Goal: Task Accomplishment & Management: Manage account settings

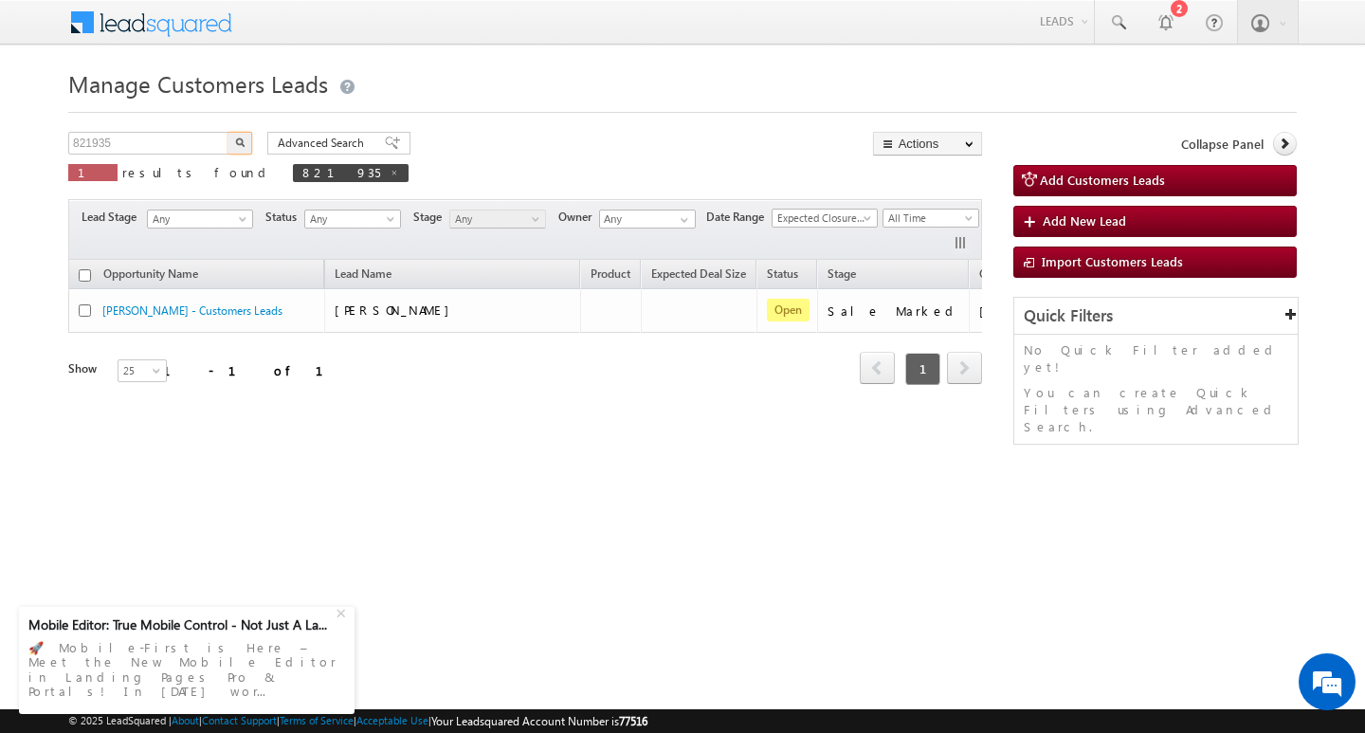
click at [138, 151] on input "821935" at bounding box center [149, 143] width 162 height 23
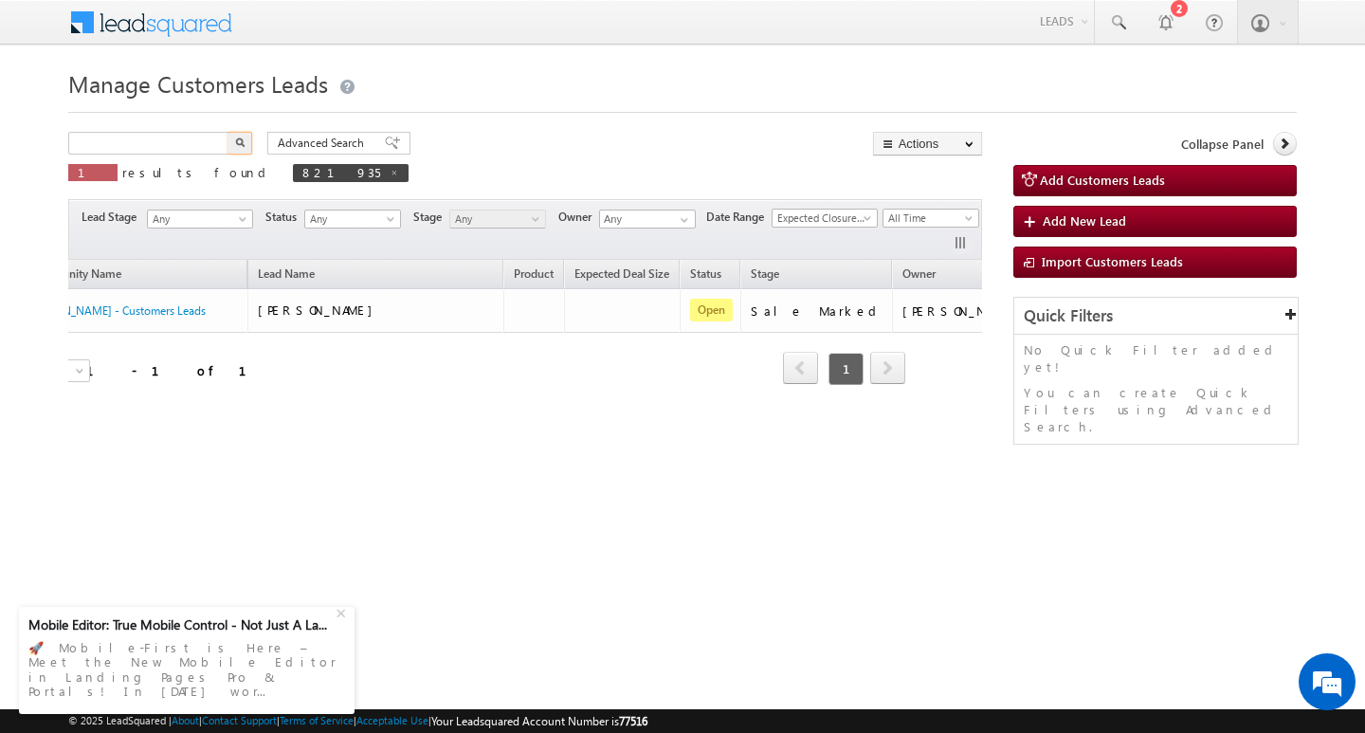
type input "Search Customers Leads"
click at [157, 153] on input "text" at bounding box center [149, 143] width 162 height 23
paste input "821960"
type input "821960"
click at [228, 132] on button "button" at bounding box center [240, 143] width 25 height 23
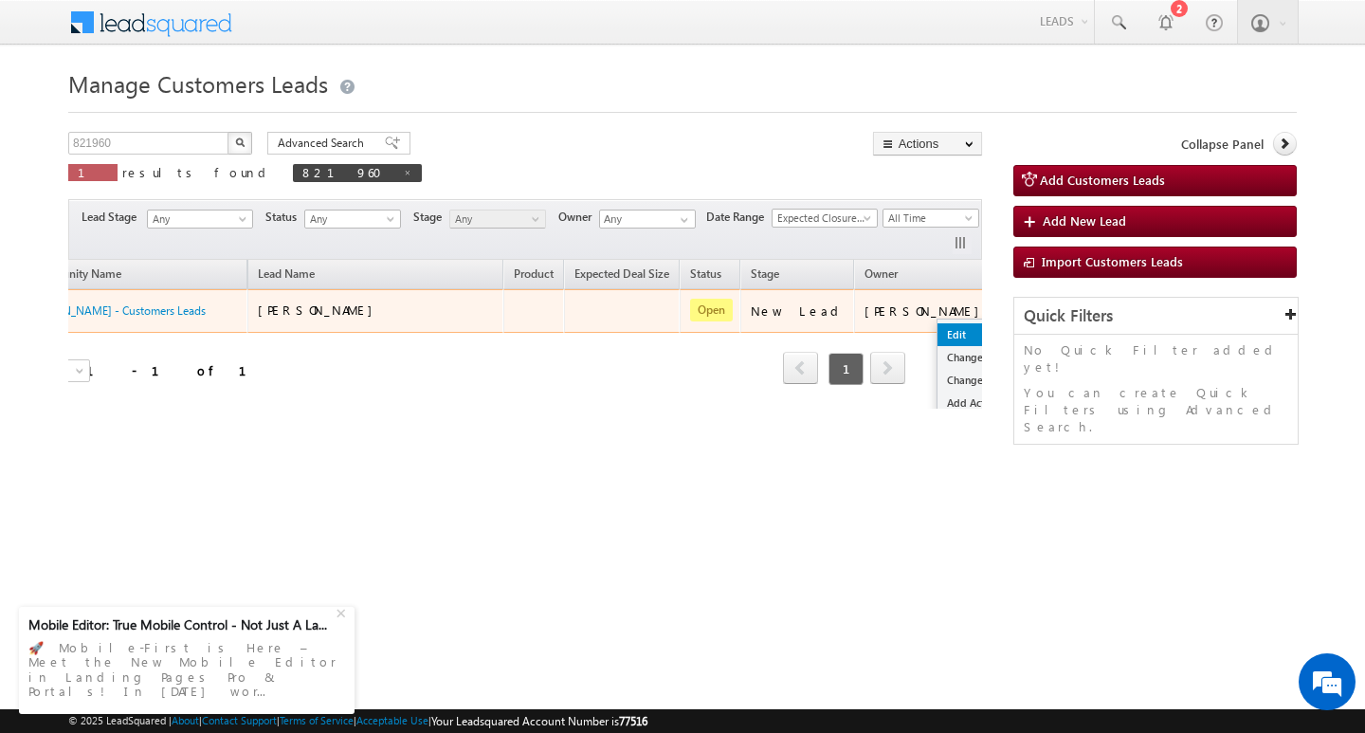
click at [938, 332] on link "Edit" at bounding box center [985, 334] width 95 height 23
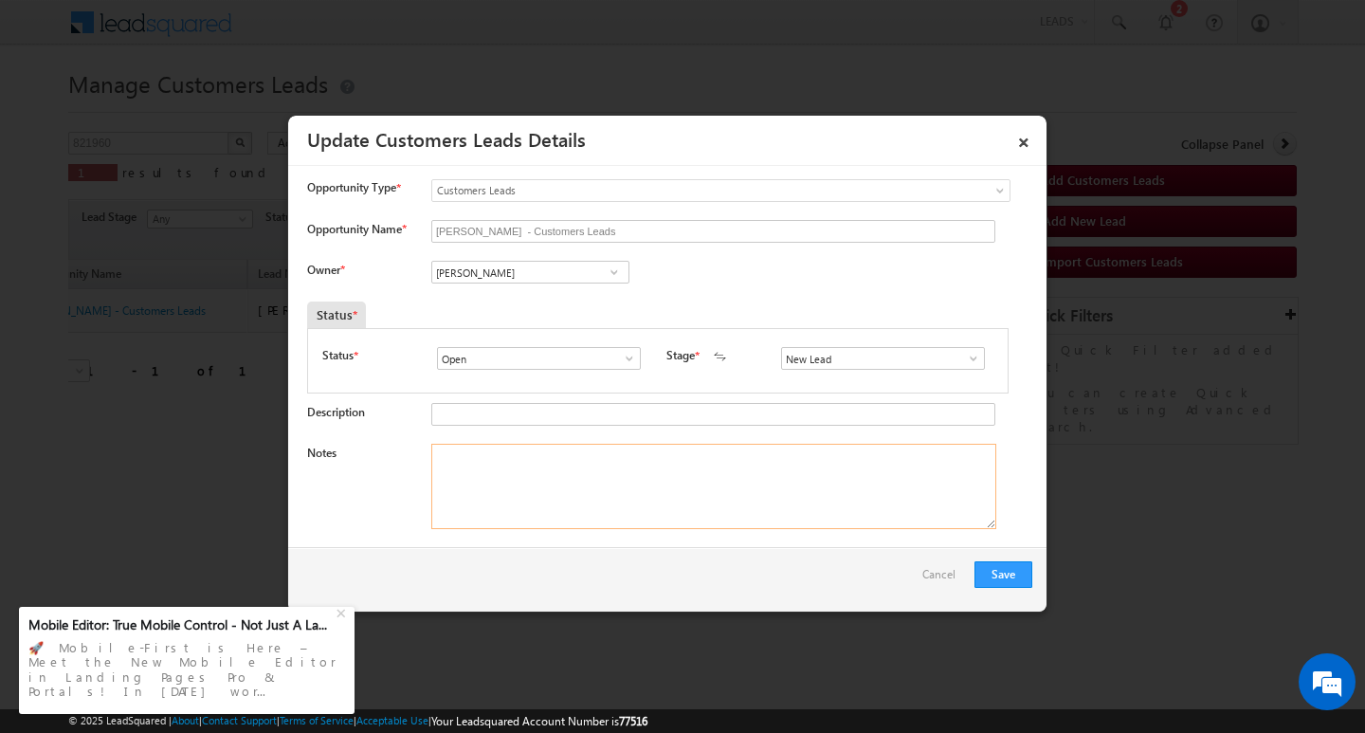
click at [610, 469] on textarea "Notes" at bounding box center [713, 486] width 565 height 85
click at [562, 271] on input "[PERSON_NAME]" at bounding box center [530, 272] width 198 height 23
click at [683, 523] on textarea "Notes" at bounding box center [713, 486] width 565 height 85
paste textarea "[PERSON_NAME]/ ag : 50/ co aap : rahul : ag : 25/ job / mopthe incomr : 13k / w…"
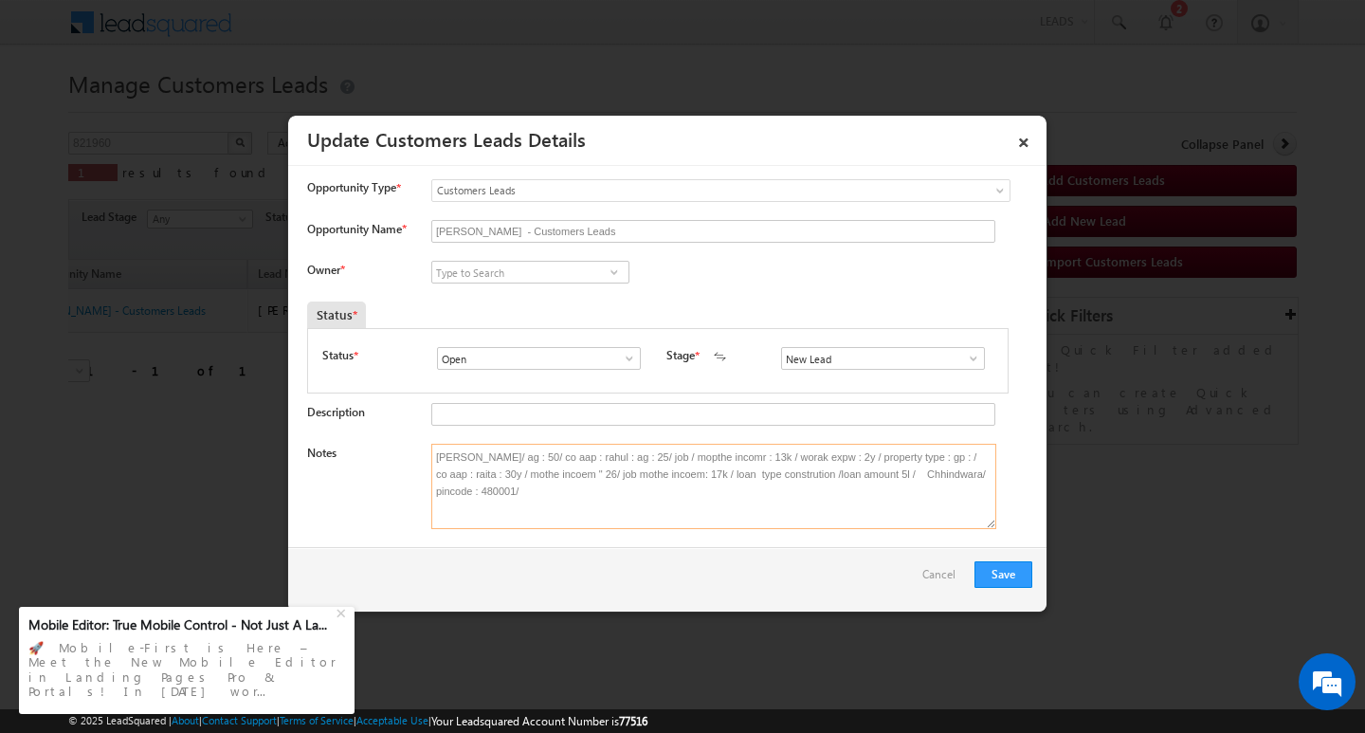
type textarea "[PERSON_NAME]/ ag : 50/ co aap : rahul : ag : 25/ job / mopthe incomr : 13k / w…"
click at [553, 274] on input at bounding box center [530, 272] width 198 height 23
click at [612, 274] on span at bounding box center [614, 271] width 19 height 15
click at [570, 291] on link "[PERSON_NAME] [PERSON_NAME][EMAIL_ADDRESS][PERSON_NAME][DOMAIN_NAME]" at bounding box center [530, 301] width 198 height 36
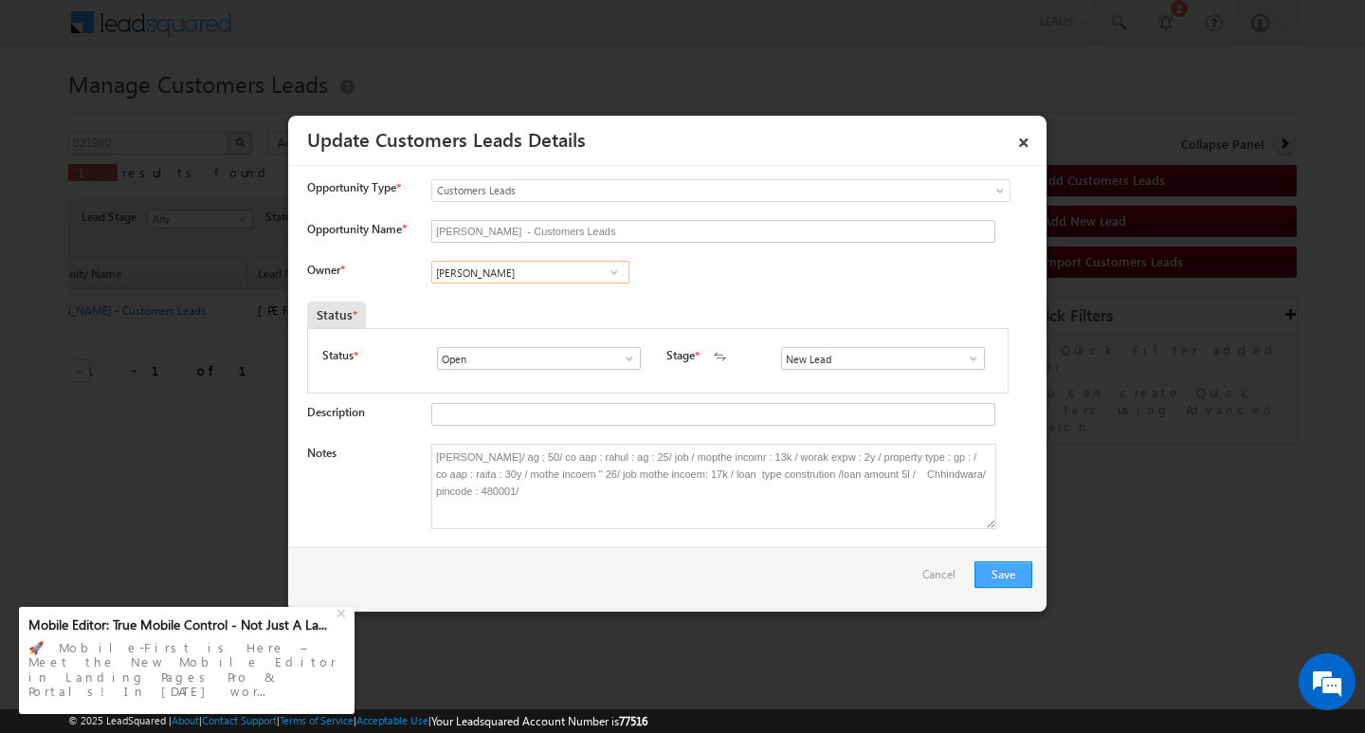
type input "[PERSON_NAME]"
click at [1016, 573] on button "Save" at bounding box center [1003, 574] width 58 height 27
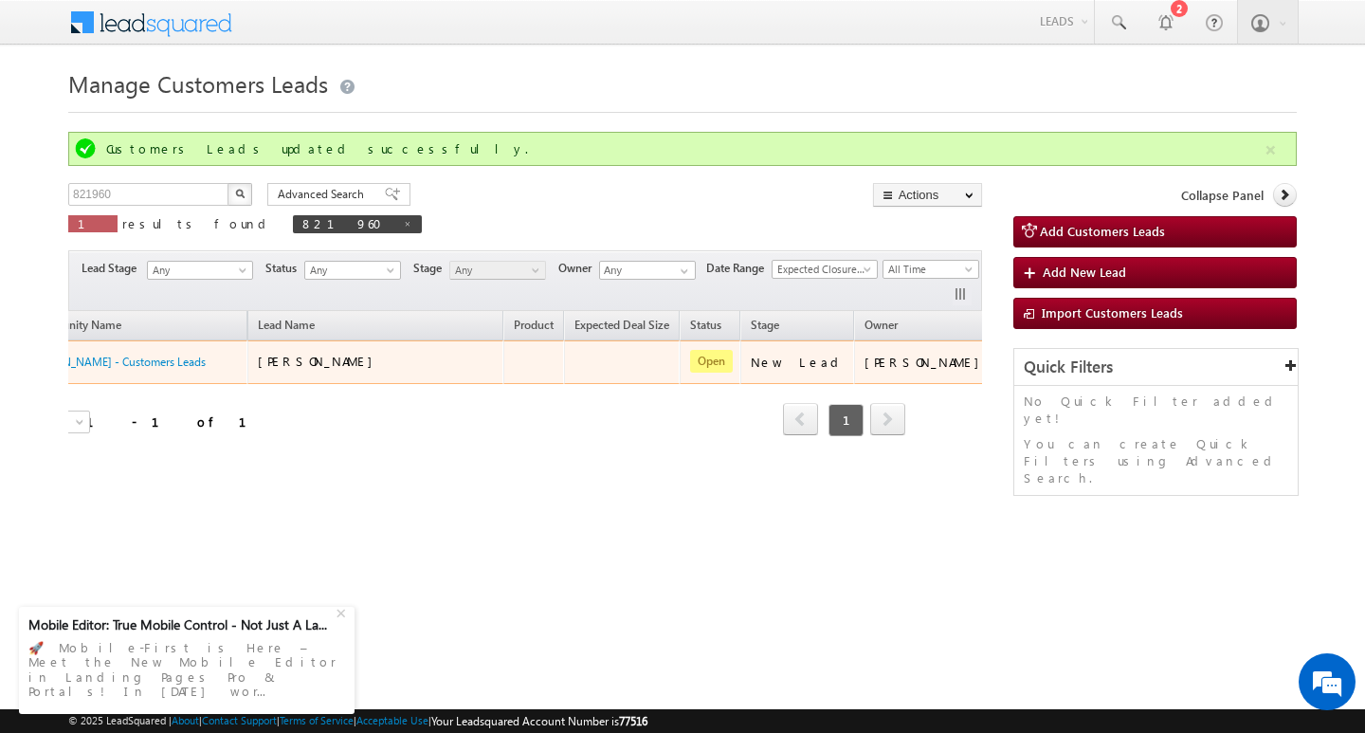
click at [1008, 360] on div at bounding box center [1023, 362] width 30 height 25
click at [938, 380] on link "Edit" at bounding box center [985, 385] width 95 height 23
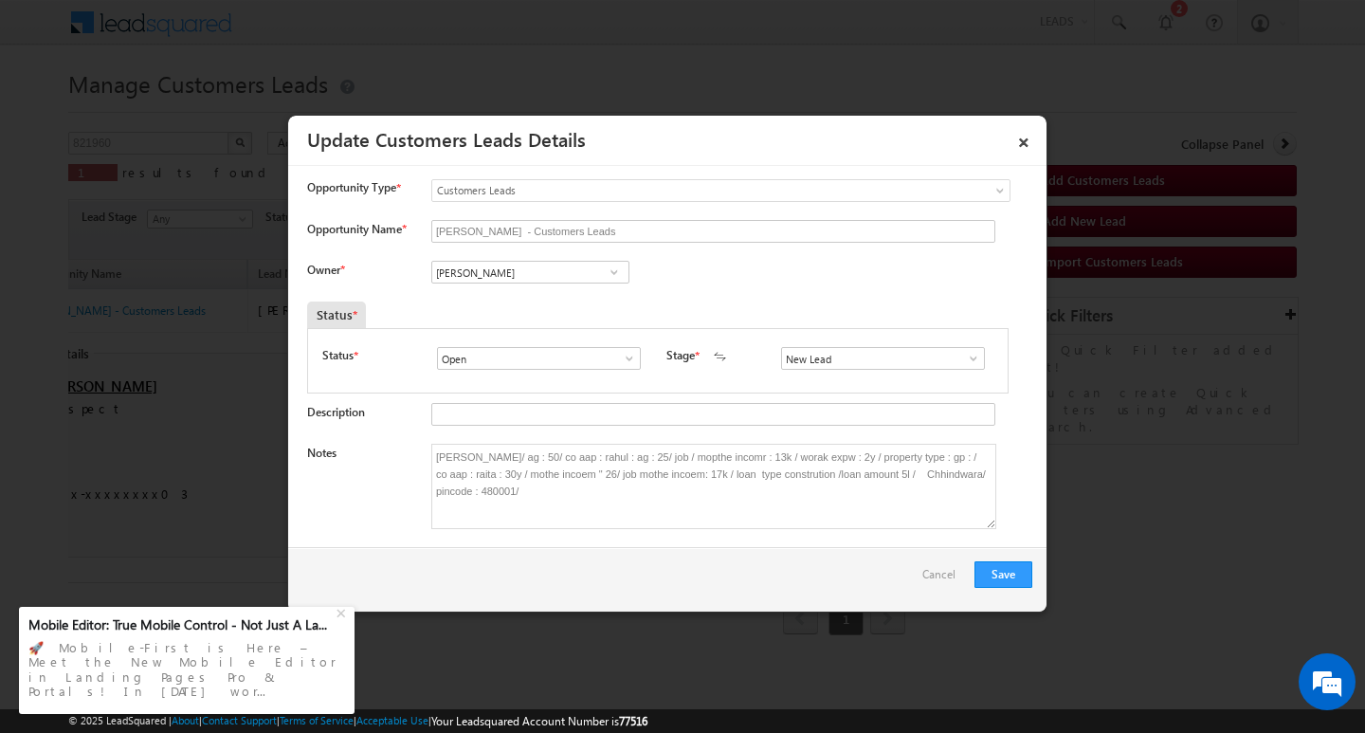
click at [964, 354] on span at bounding box center [973, 358] width 19 height 15
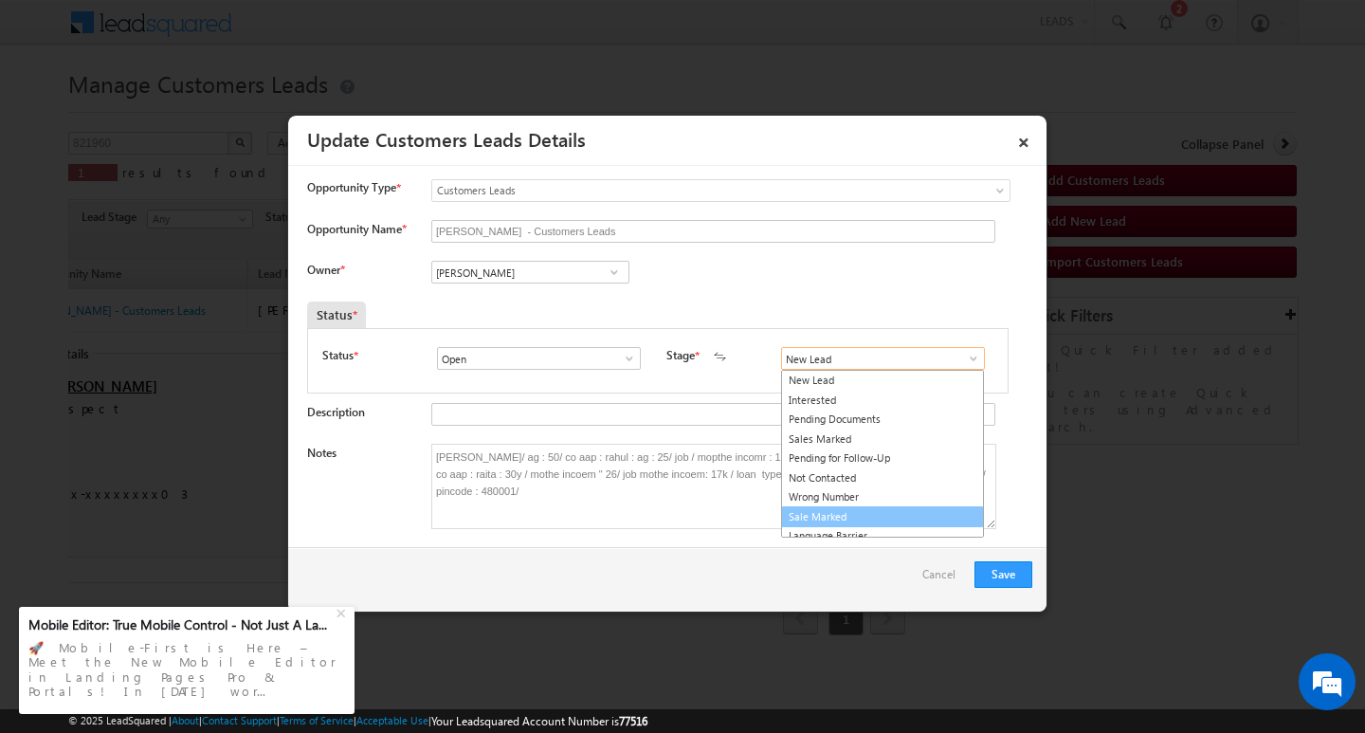
click at [901, 514] on link "Sale Marked" at bounding box center [882, 517] width 203 height 22
type input "Sale Marked"
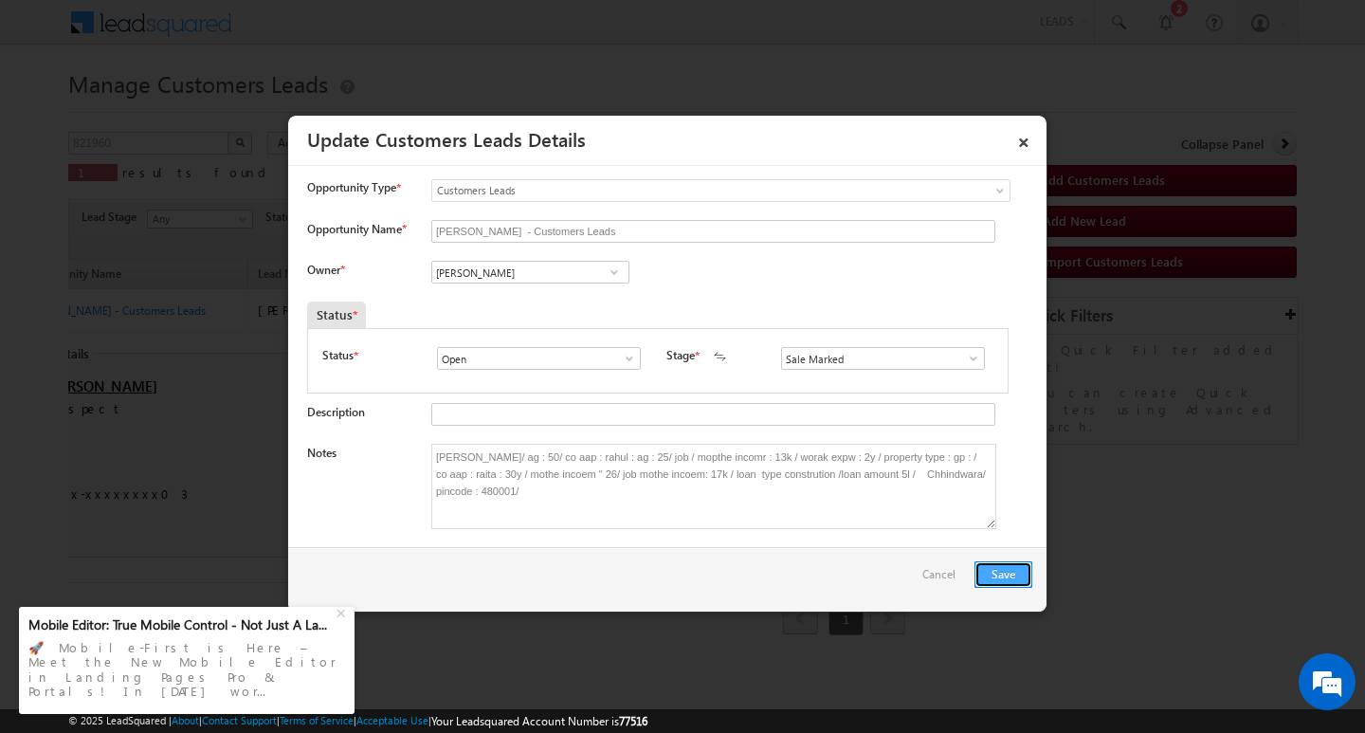
click at [1014, 567] on button "Save" at bounding box center [1003, 574] width 58 height 27
